Goal: Use online tool/utility: Use online tool/utility

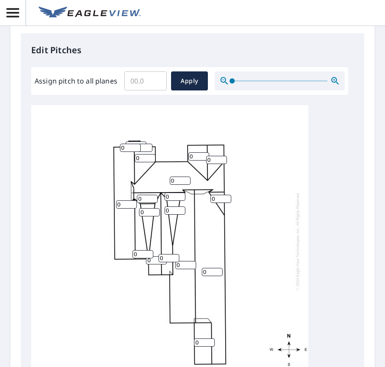
scroll to position [346, 0]
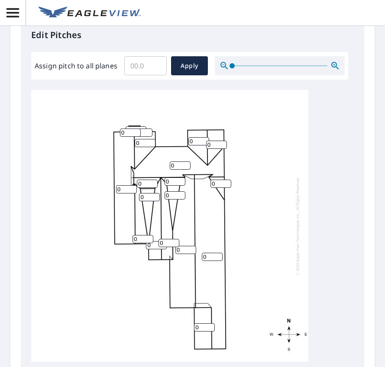
click at [152, 69] on input "Assign pitch to all planes" at bounding box center [145, 66] width 42 height 24
type input "5"
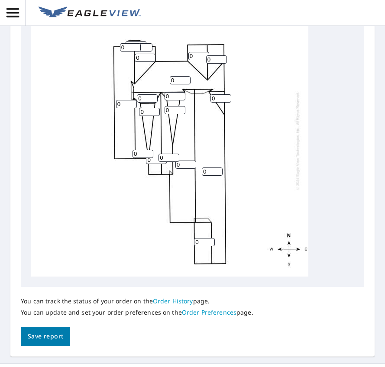
scroll to position [229, 0]
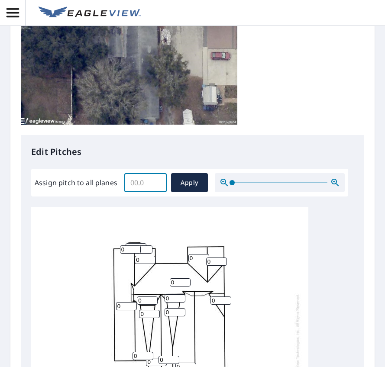
click at [137, 183] on input "Assign pitch to all planes" at bounding box center [145, 183] width 42 height 24
type input "5.0"
click at [184, 183] on span "Apply" at bounding box center [189, 182] width 23 height 11
type input "5.0"
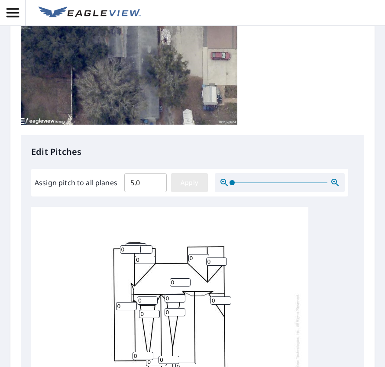
type input "5.0"
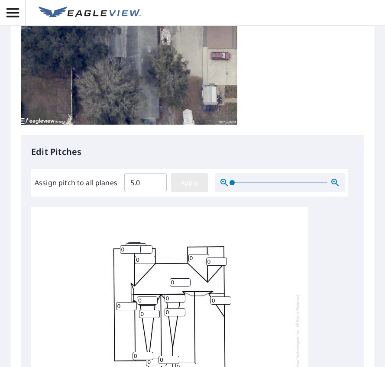
type input "5.0"
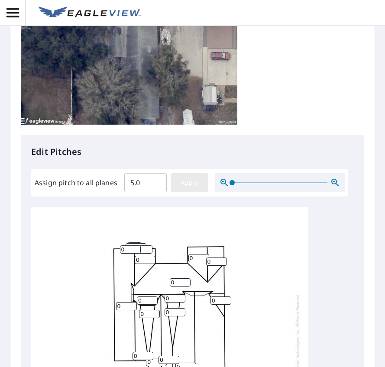
type input "5.0"
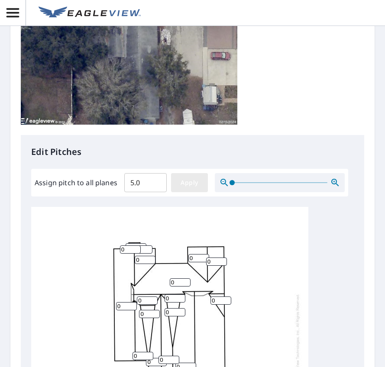
type input "5.0"
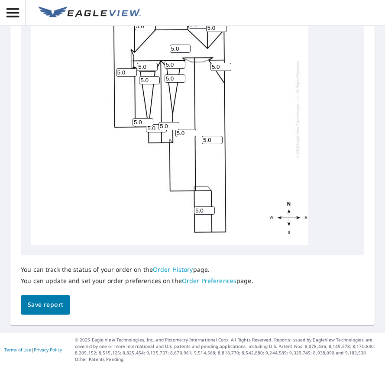
scroll to position [489, 0]
click at [58, 306] on span "Save report" at bounding box center [45, 305] width 35 height 11
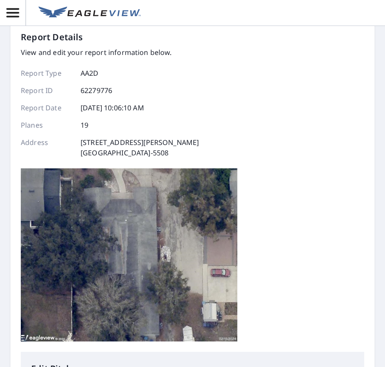
scroll to position [0, 0]
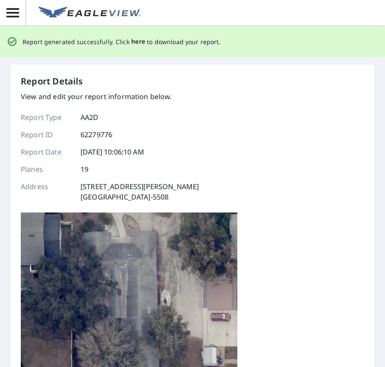
click at [136, 40] on span "here" at bounding box center [138, 41] width 14 height 11
